Goal: Check status: Check status

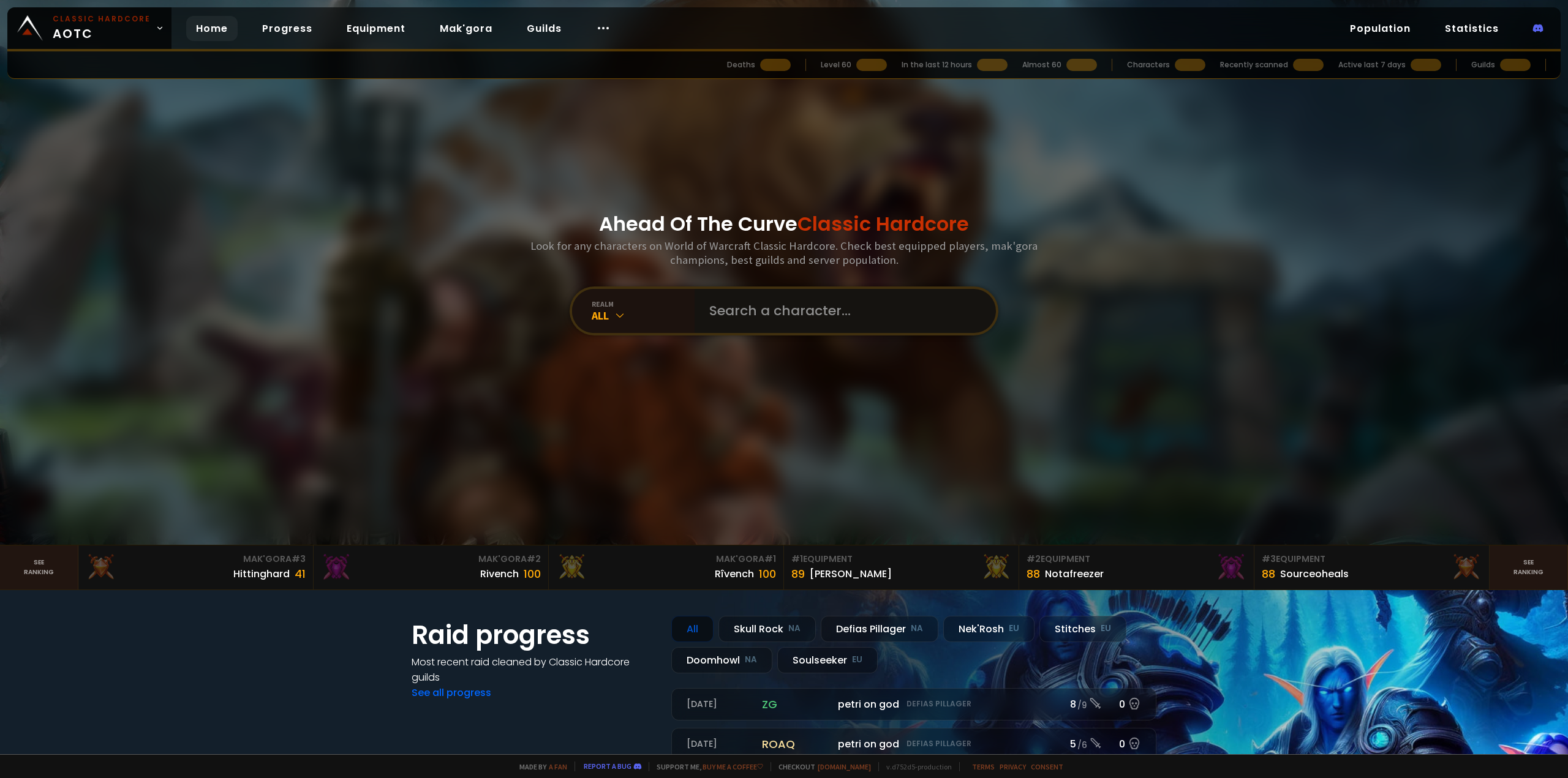
click at [750, 302] on input "text" at bounding box center [841, 311] width 279 height 44
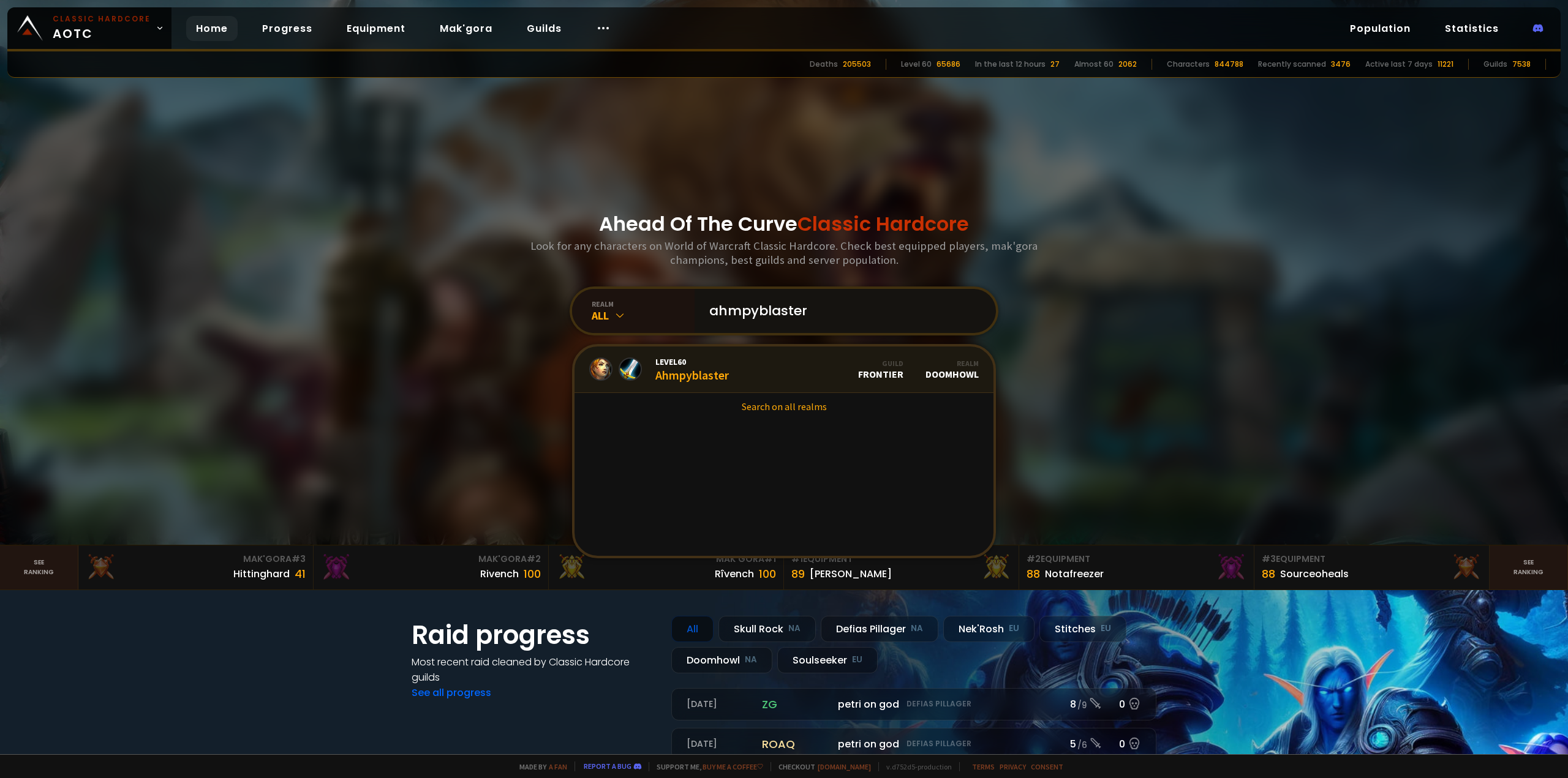
type input "ahmpyblaster"
click at [741, 373] on link "Level 60 Ahmpyblaster Guild Frontier Realm Doomhowl" at bounding box center [784, 369] width 419 height 46
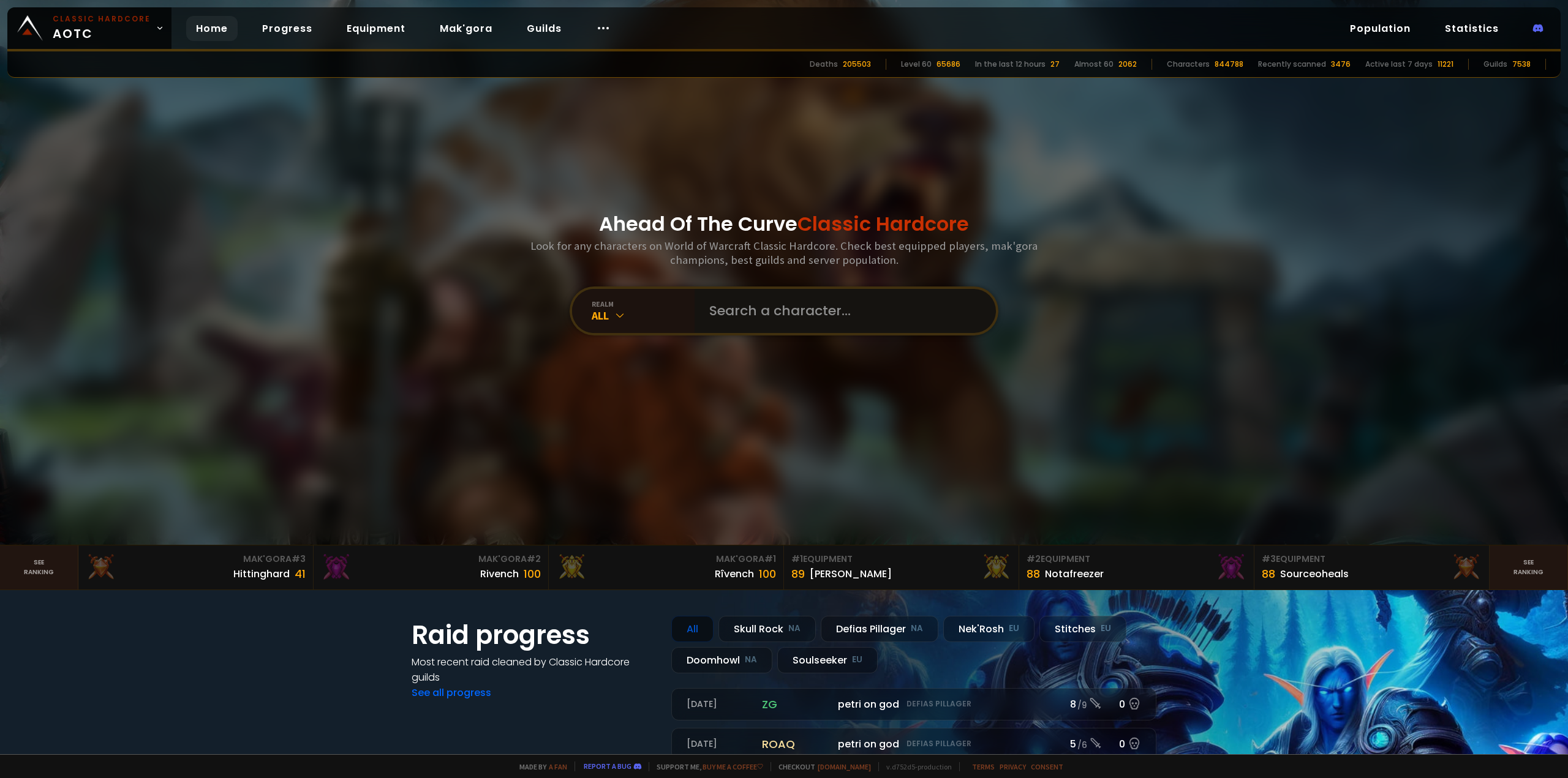
click at [809, 308] on input "text" at bounding box center [841, 311] width 279 height 44
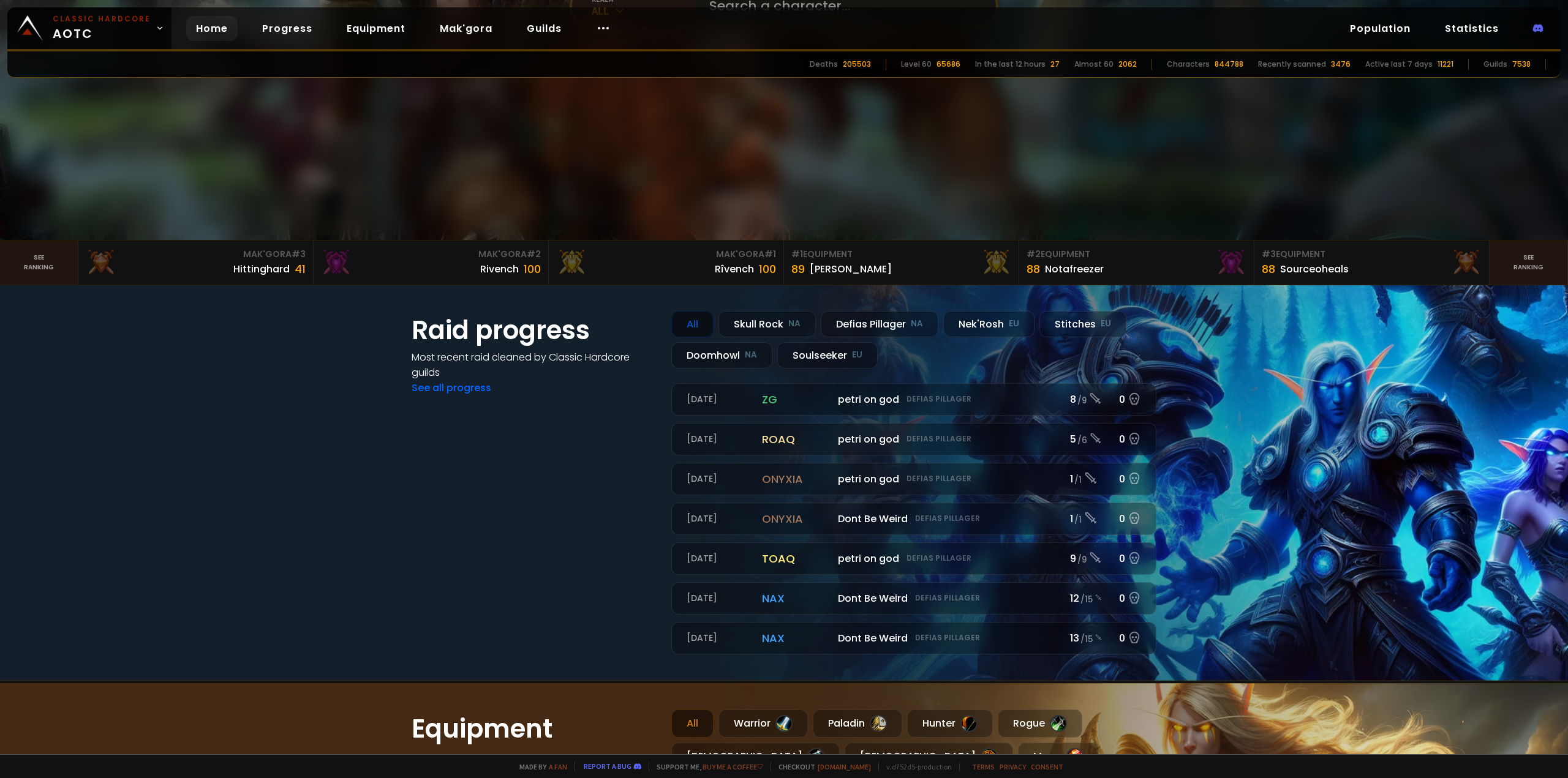
scroll to position [306, 0]
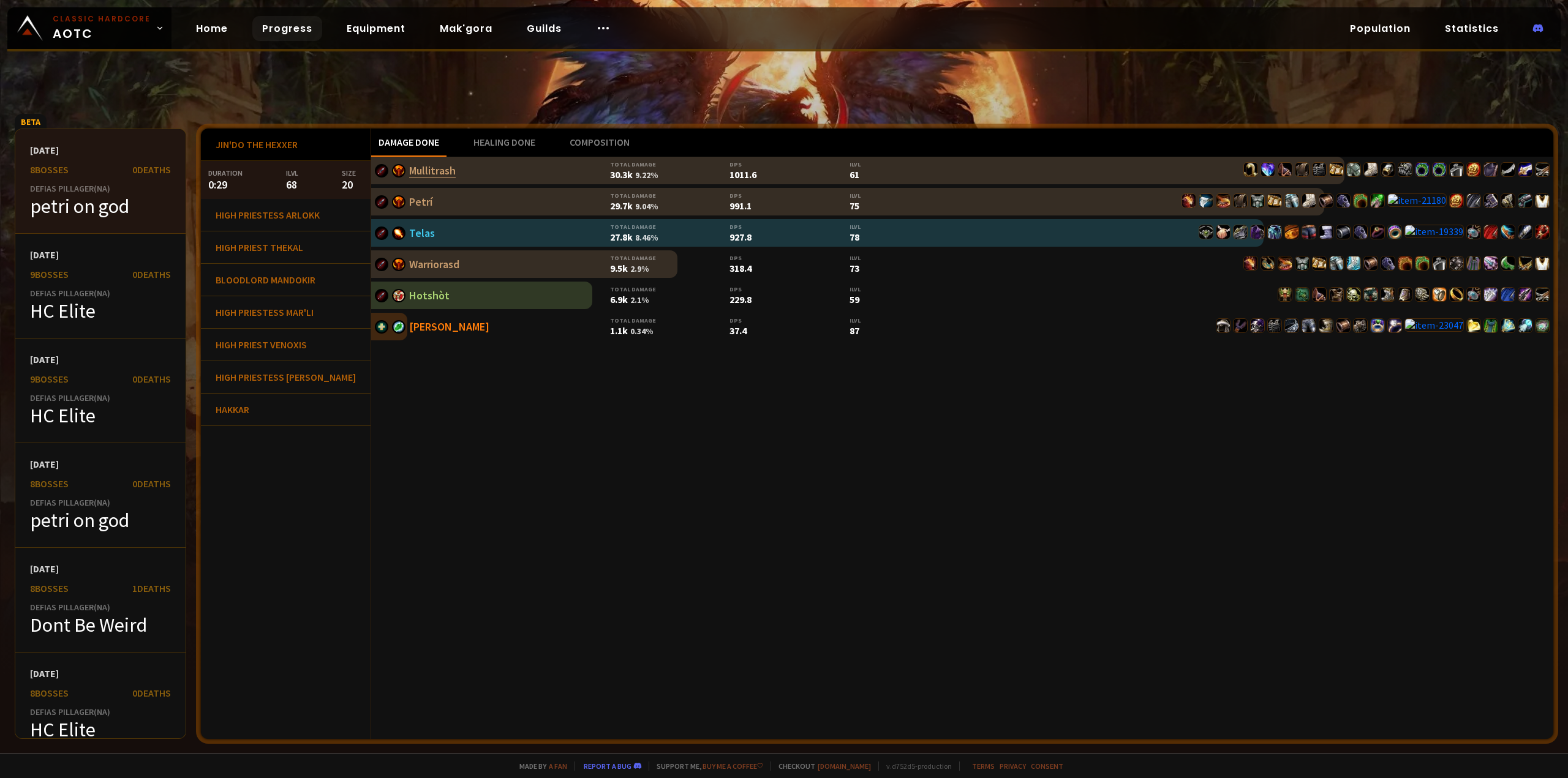
click at [409, 170] on link "Mullitrash" at bounding box center [432, 170] width 46 height 14
